Goal: Navigation & Orientation: Understand site structure

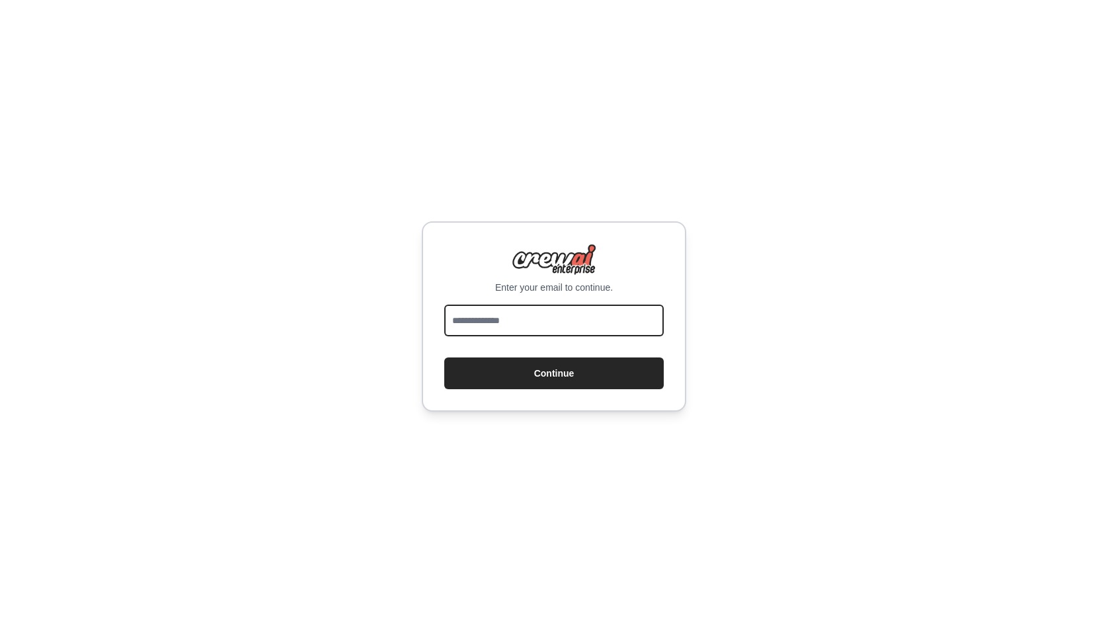
click at [565, 327] on input "email" at bounding box center [553, 321] width 219 height 32
type input "**********"
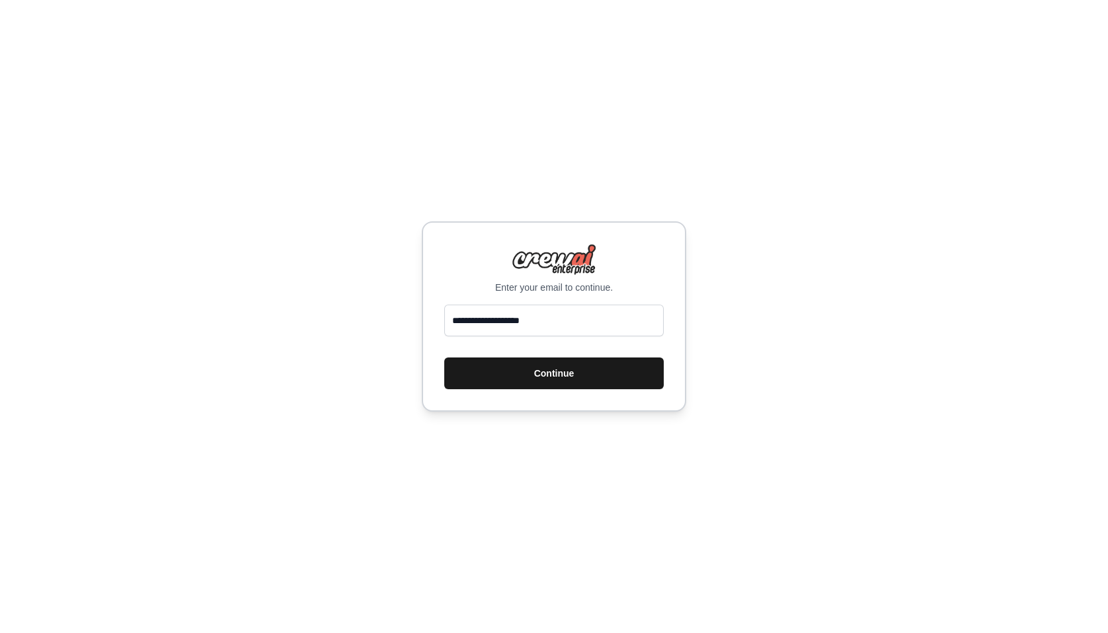
click at [574, 375] on button "Continue" at bounding box center [553, 373] width 219 height 32
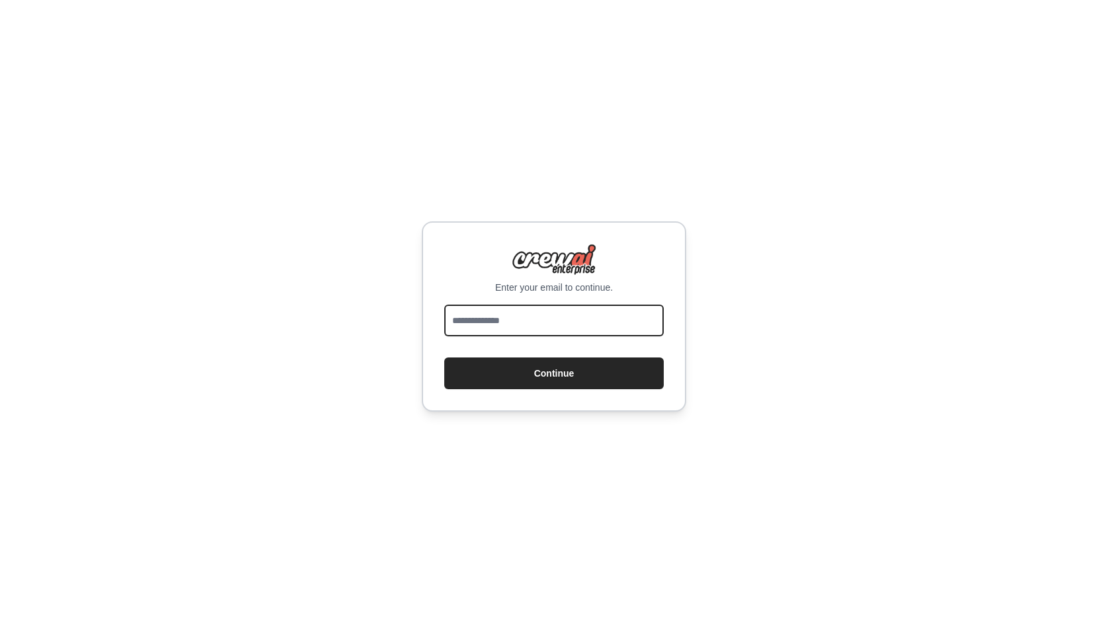
click at [545, 320] on input "email" at bounding box center [553, 321] width 219 height 32
type input "**********"
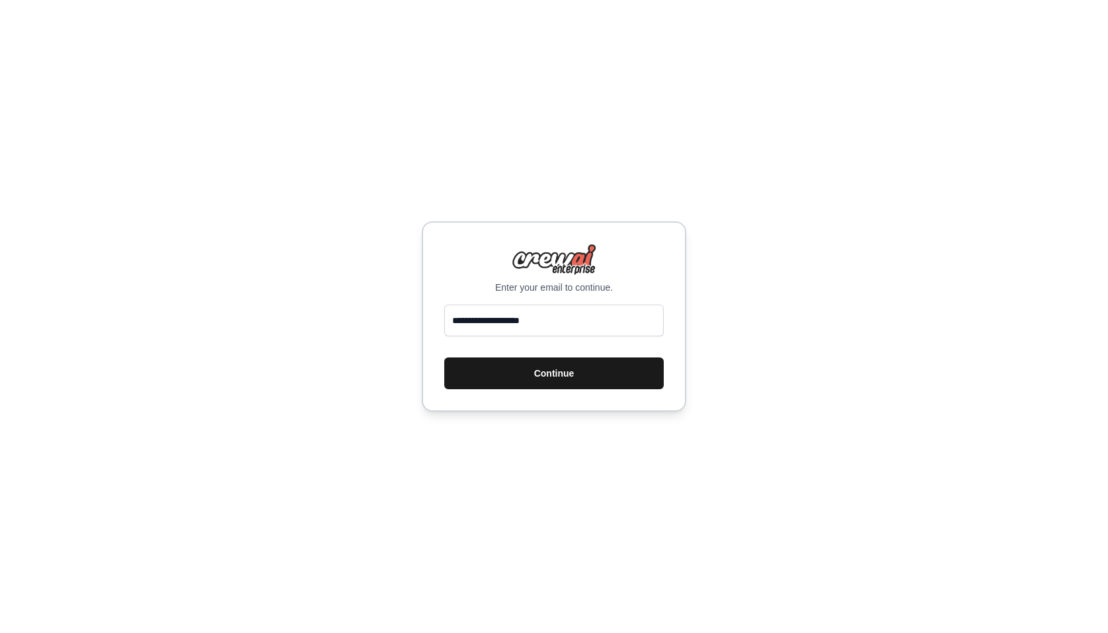
click at [556, 375] on button "Continue" at bounding box center [553, 373] width 219 height 32
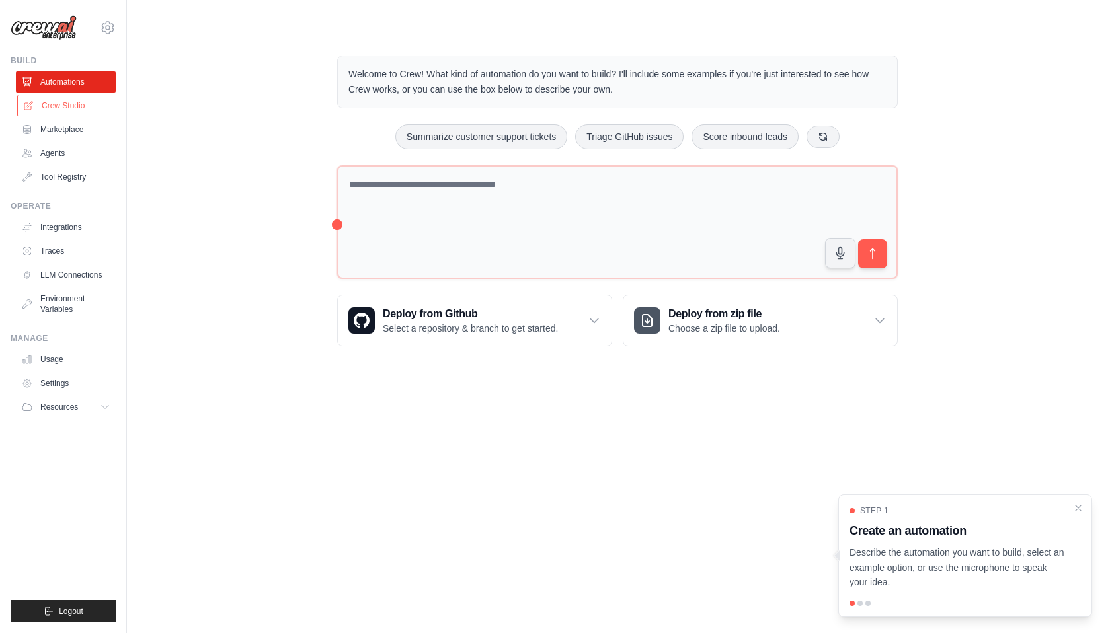
click at [68, 107] on link "Crew Studio" at bounding box center [67, 105] width 100 height 21
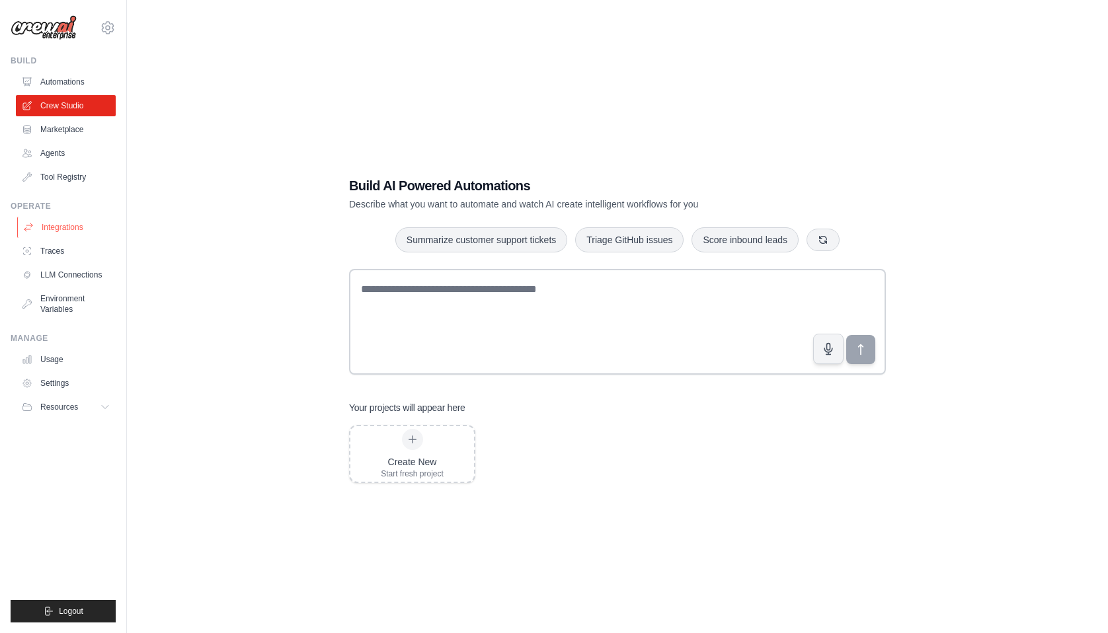
click at [68, 230] on link "Integrations" at bounding box center [67, 227] width 100 height 21
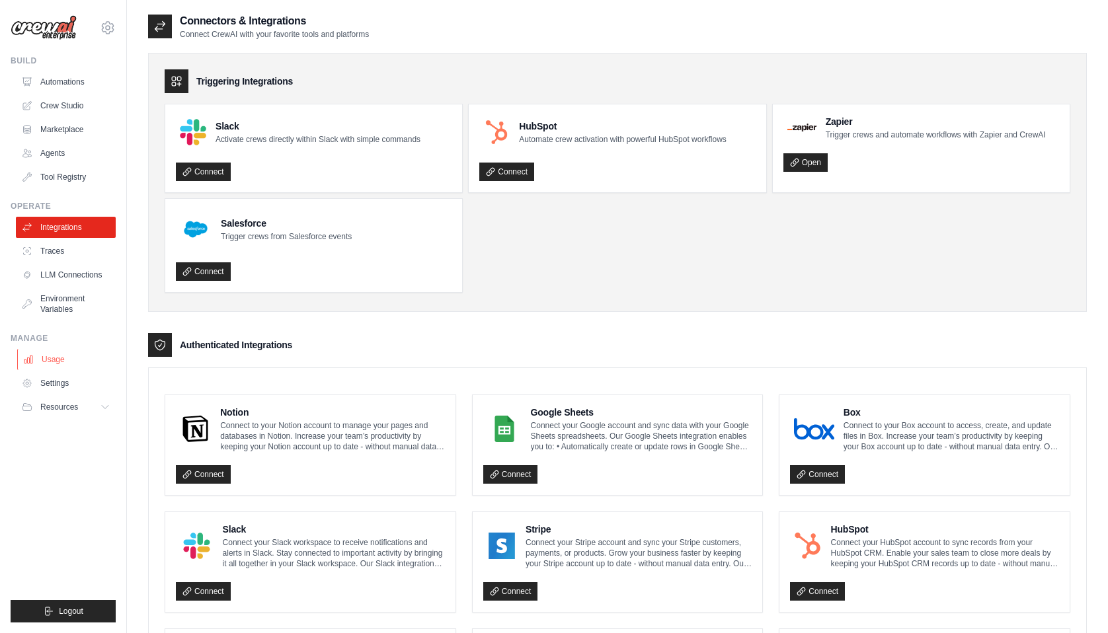
click at [53, 369] on link "Usage" at bounding box center [67, 359] width 100 height 21
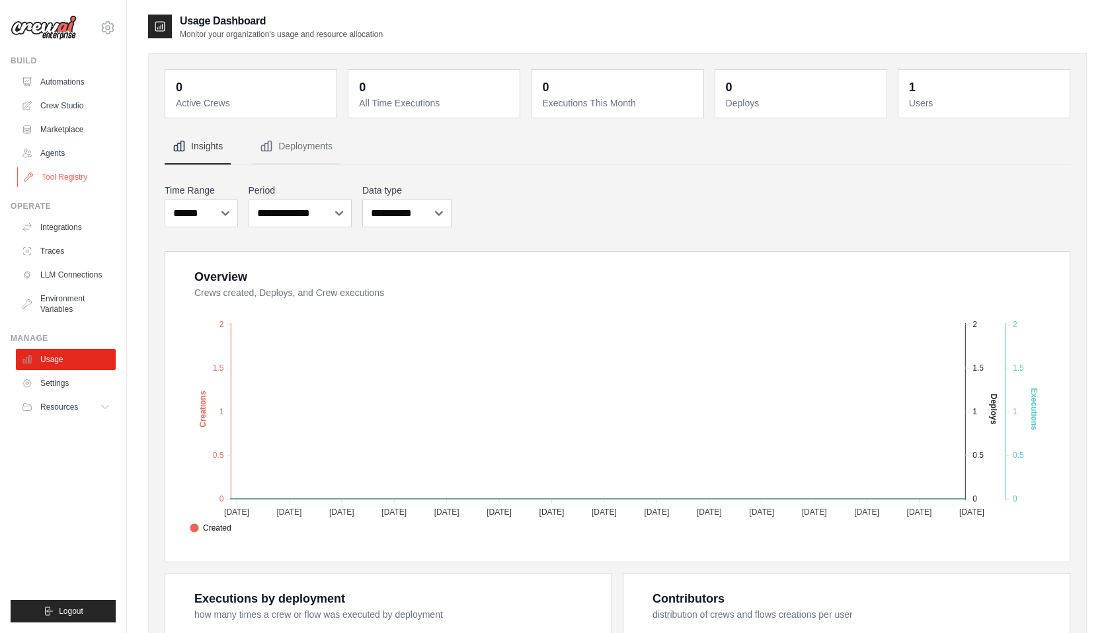
click at [81, 181] on link "Tool Registry" at bounding box center [67, 177] width 100 height 21
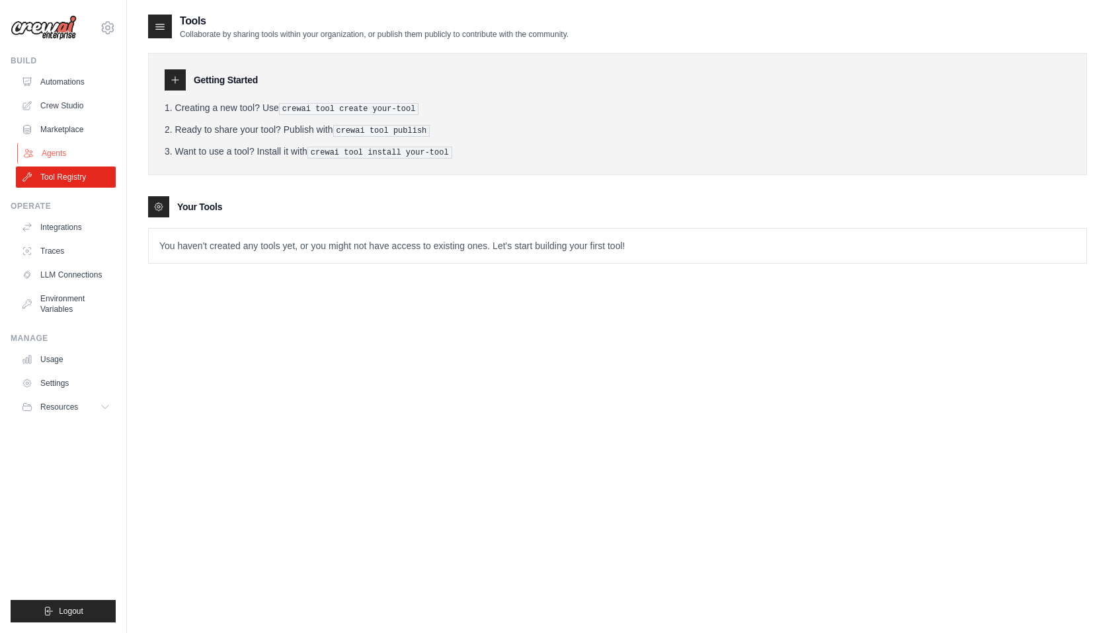
click at [40, 147] on link "Agents" at bounding box center [67, 153] width 100 height 21
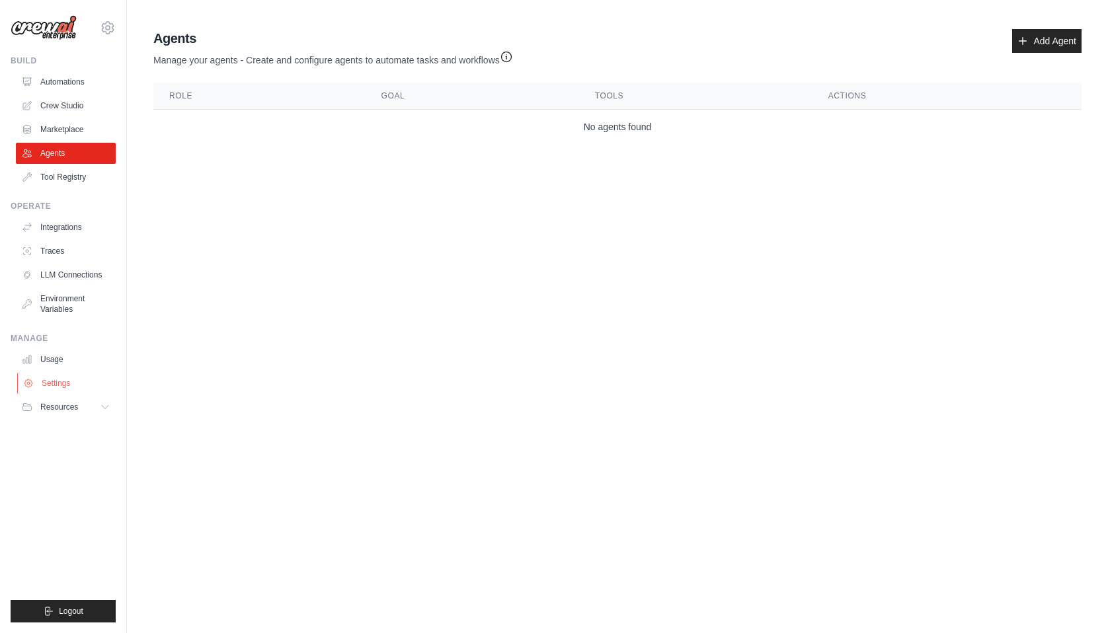
click at [55, 386] on link "Settings" at bounding box center [67, 383] width 100 height 21
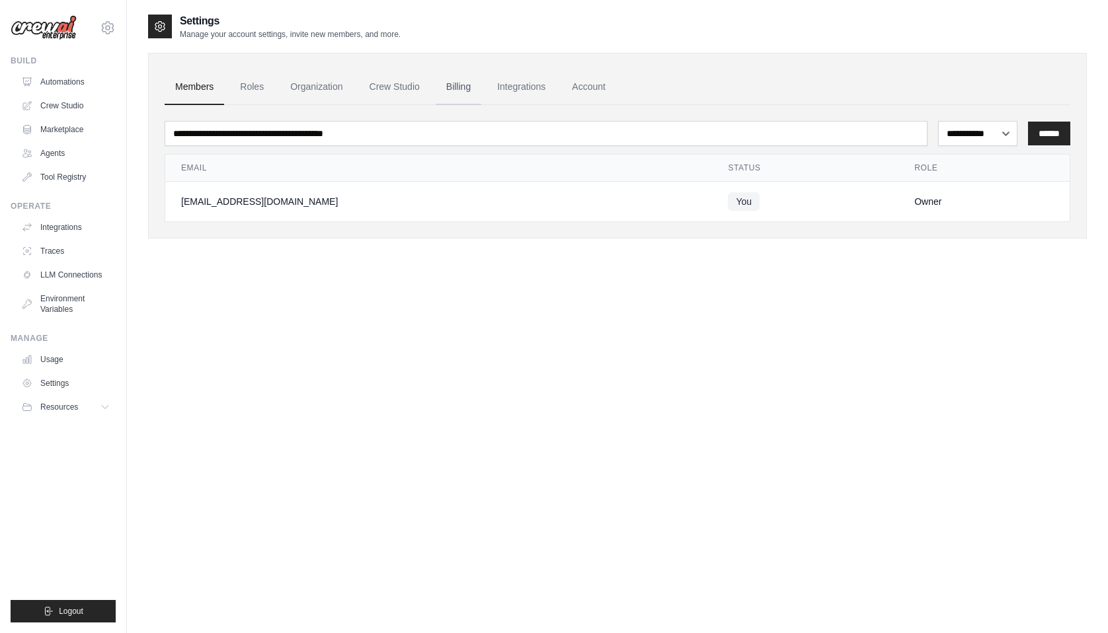
click at [458, 87] on link "Billing" at bounding box center [458, 87] width 46 height 36
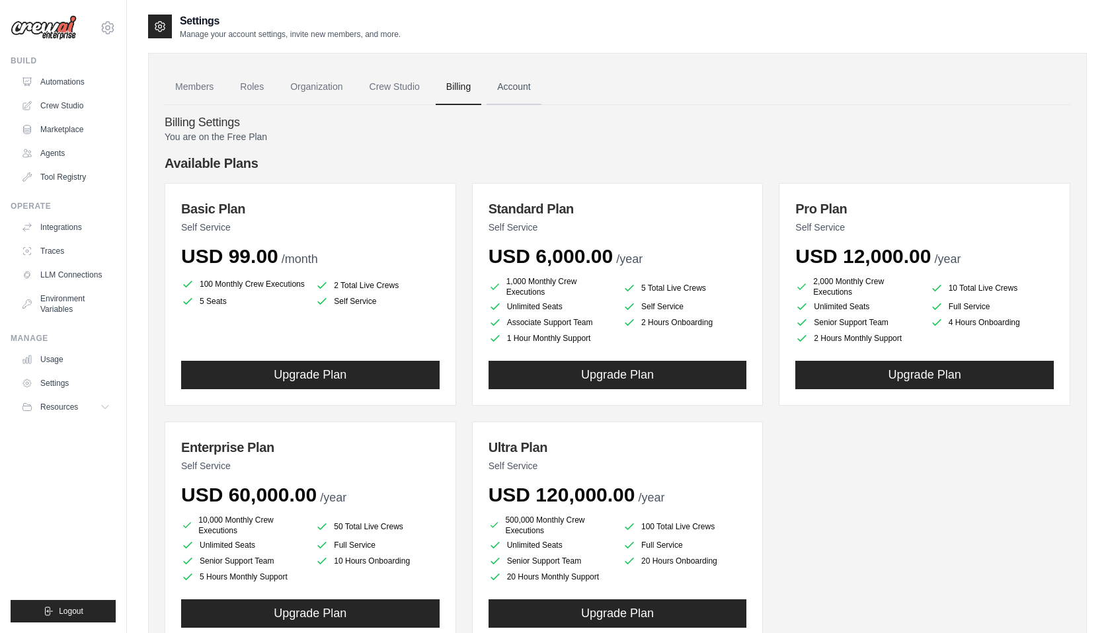
click at [516, 86] on link "Account" at bounding box center [513, 87] width 55 height 36
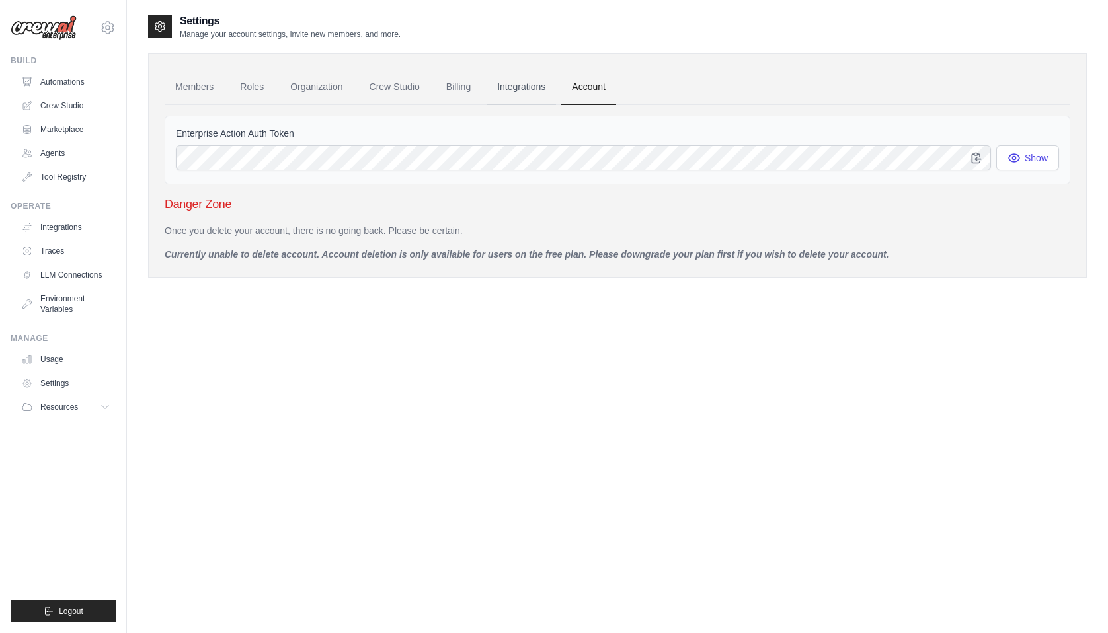
click at [522, 83] on link "Integrations" at bounding box center [520, 87] width 69 height 36
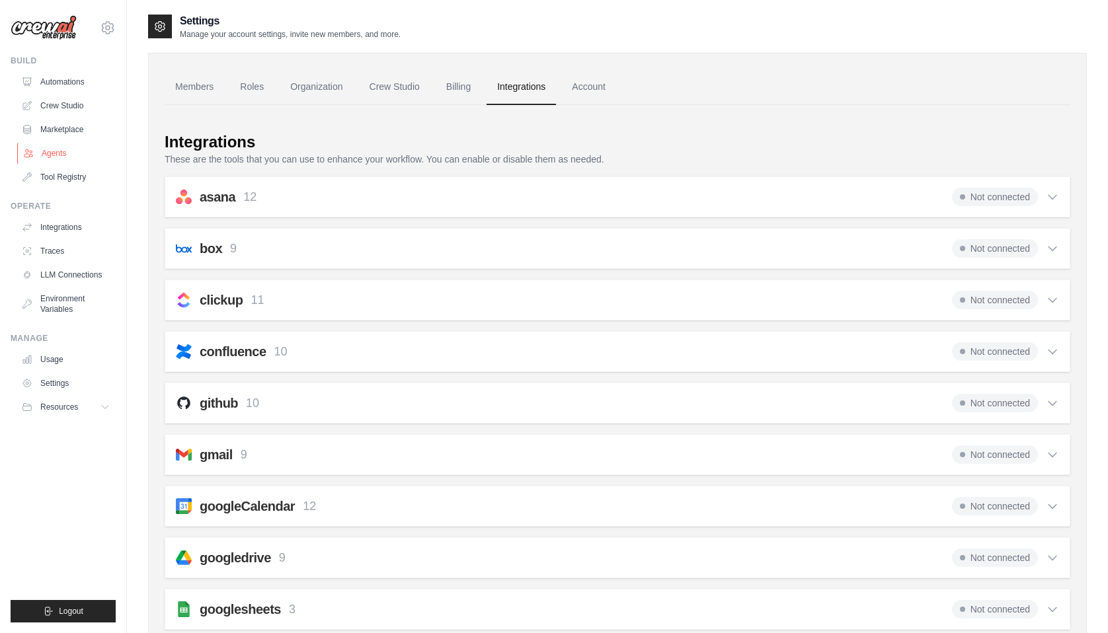
click at [55, 154] on link "Agents" at bounding box center [67, 153] width 100 height 21
